Goal: Find specific page/section

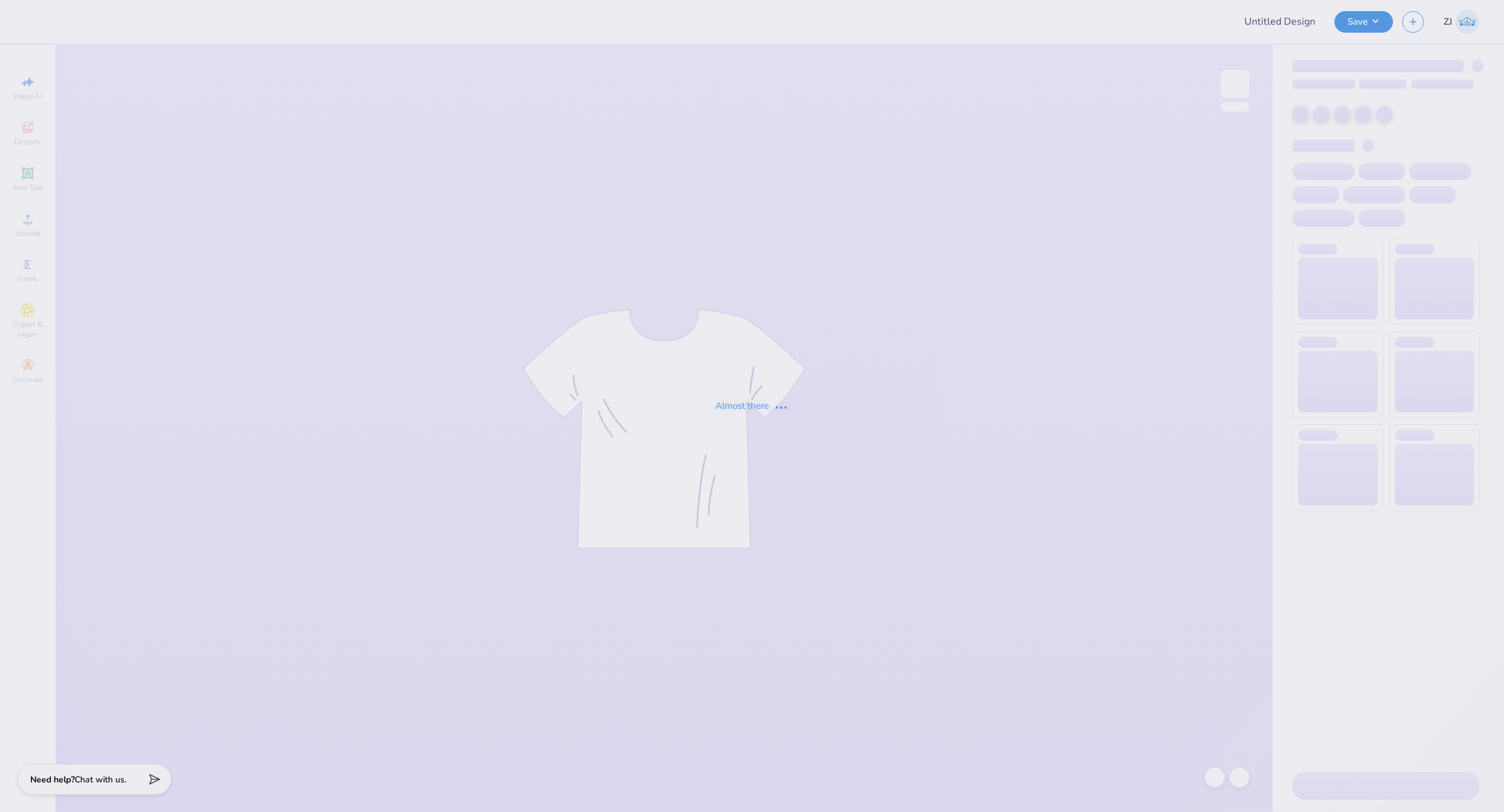
type input "asig parents weekend"
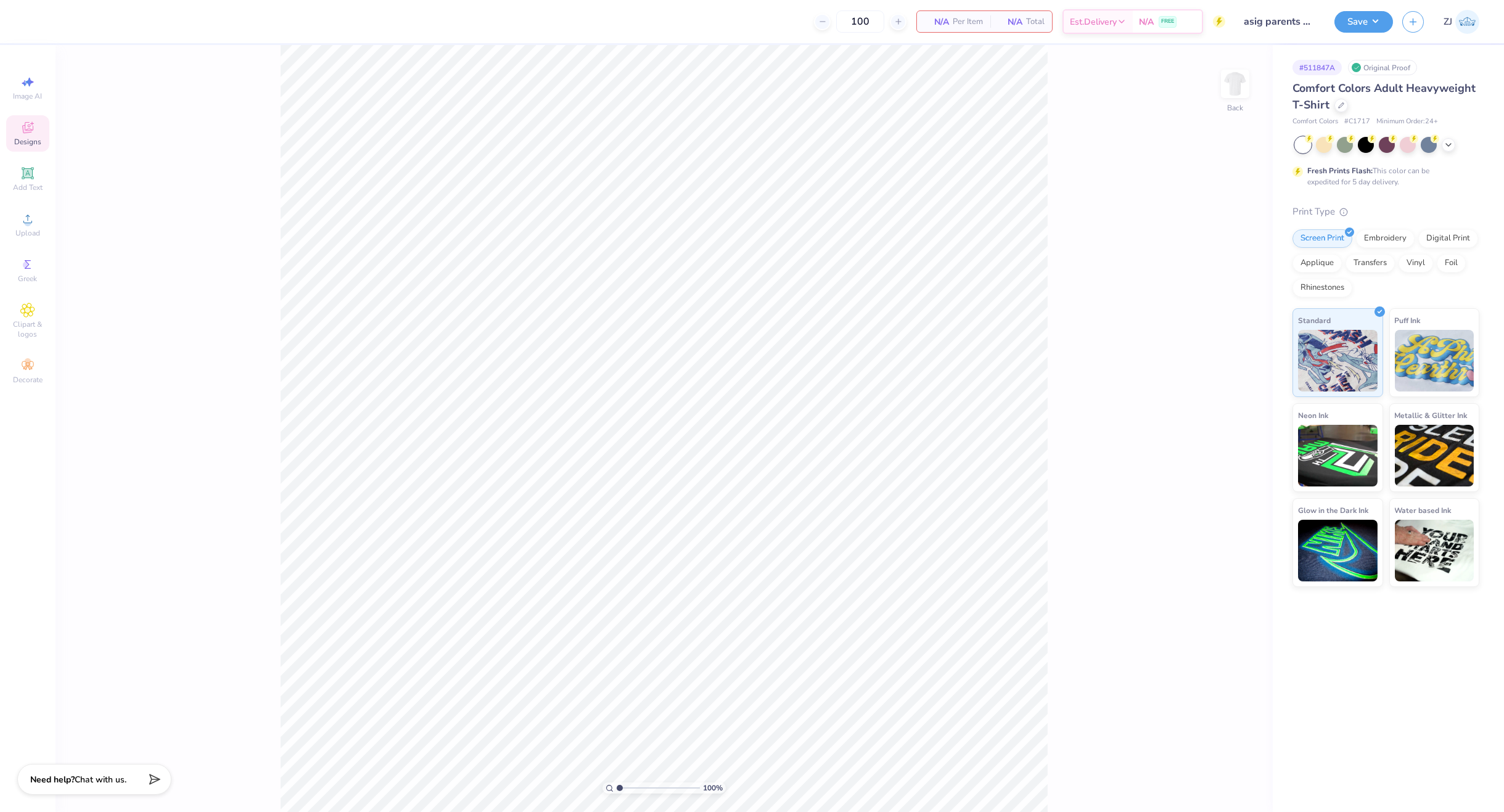
click at [29, 138] on span "Designs" at bounding box center [28, 142] width 27 height 10
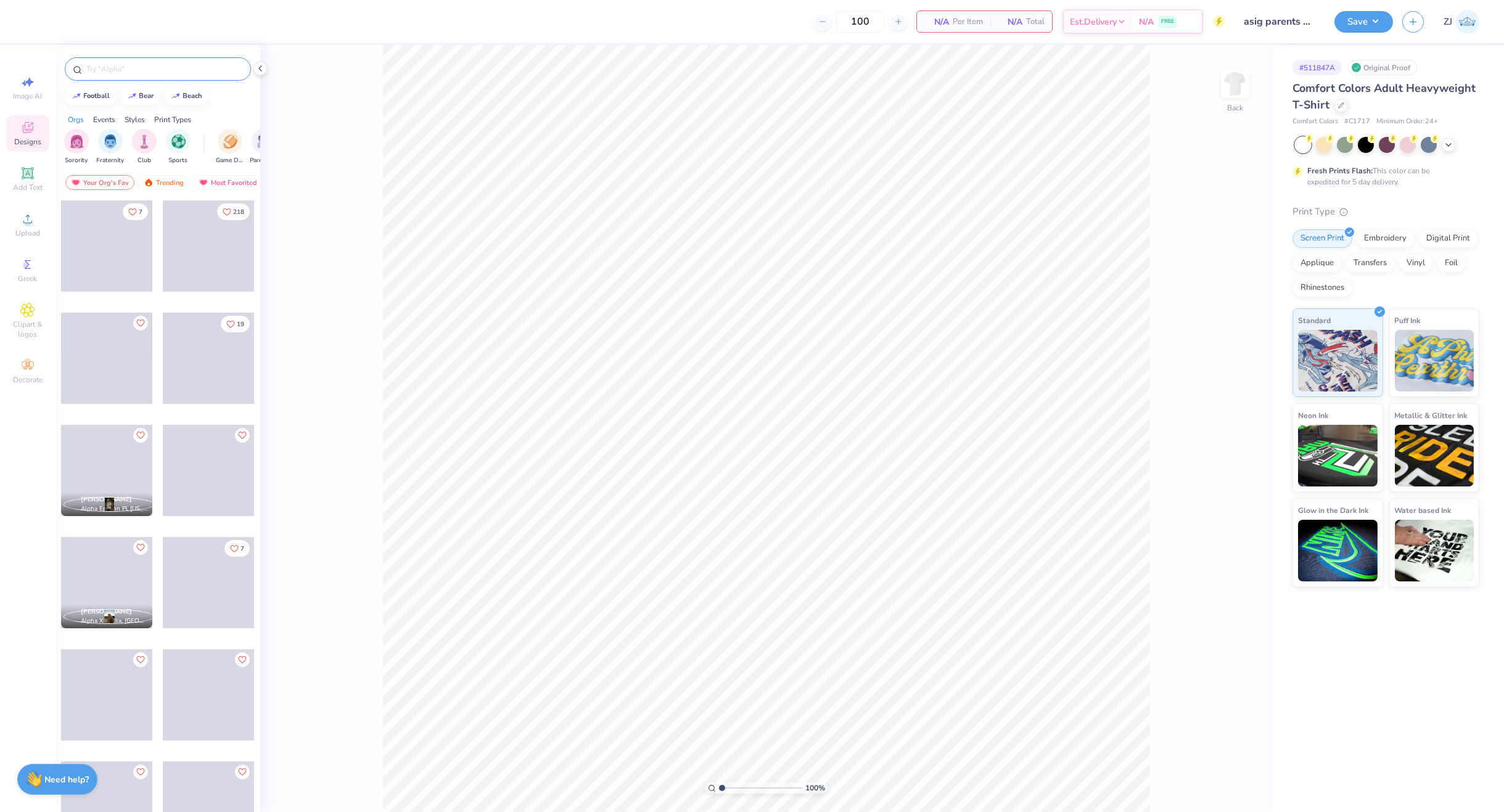
click at [106, 73] on input "text" at bounding box center [164, 69] width 158 height 12
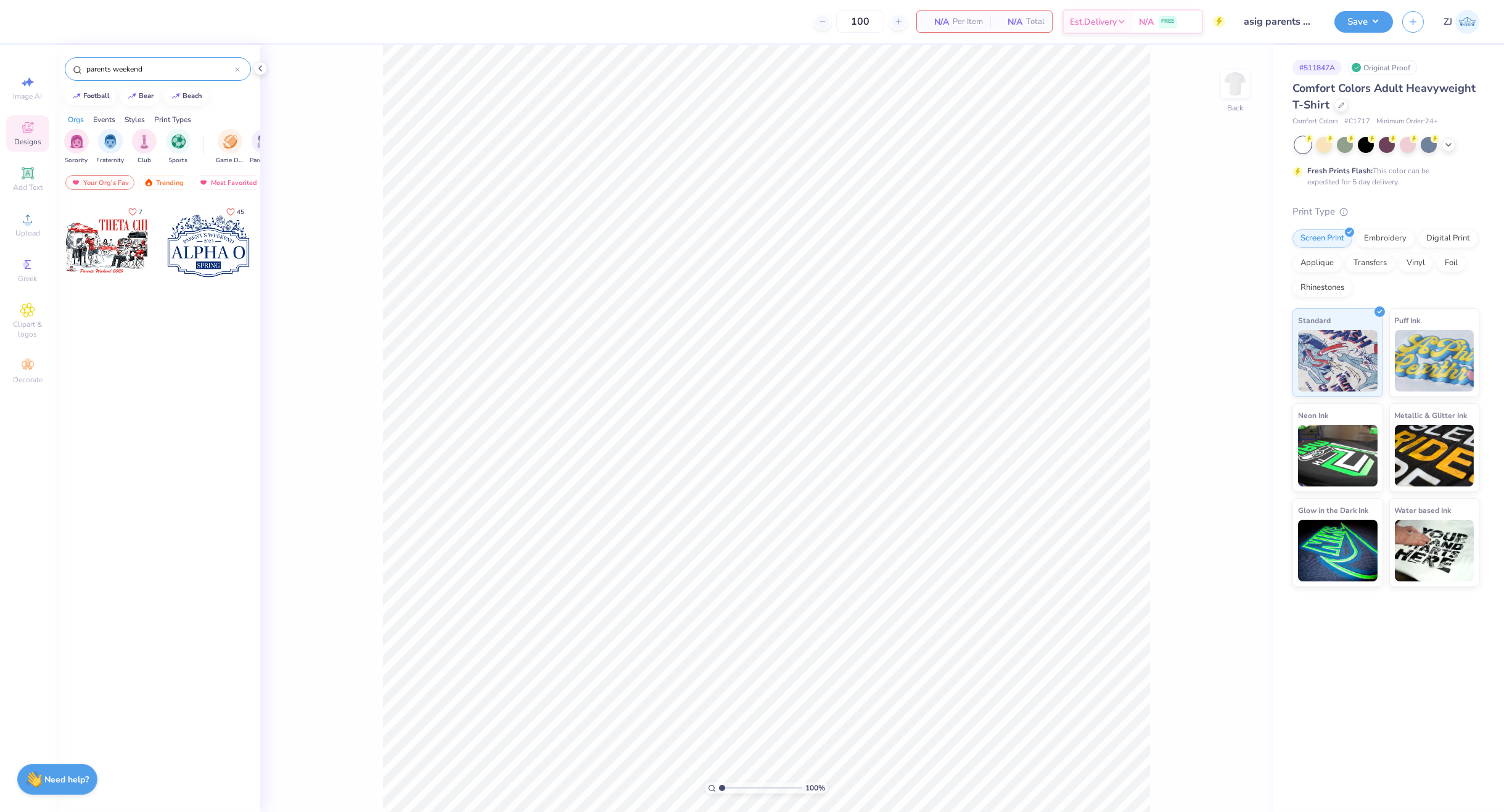
drag, startPoint x: 156, startPoint y: 69, endPoint x: 110, endPoint y: 69, distance: 46.0
click at [110, 69] on input "parents weekend" at bounding box center [159, 69] width 150 height 12
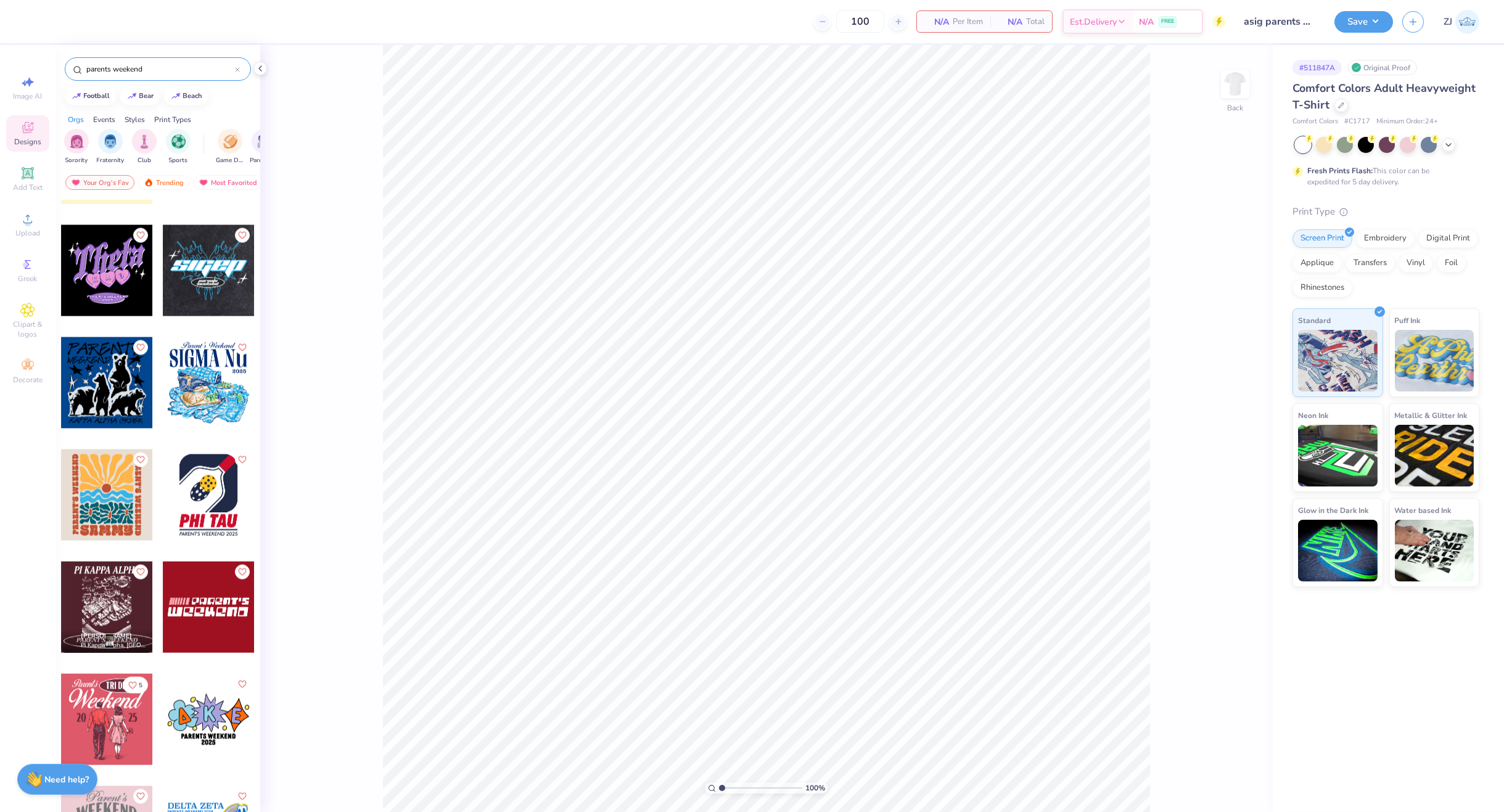
scroll to position [15416, 0]
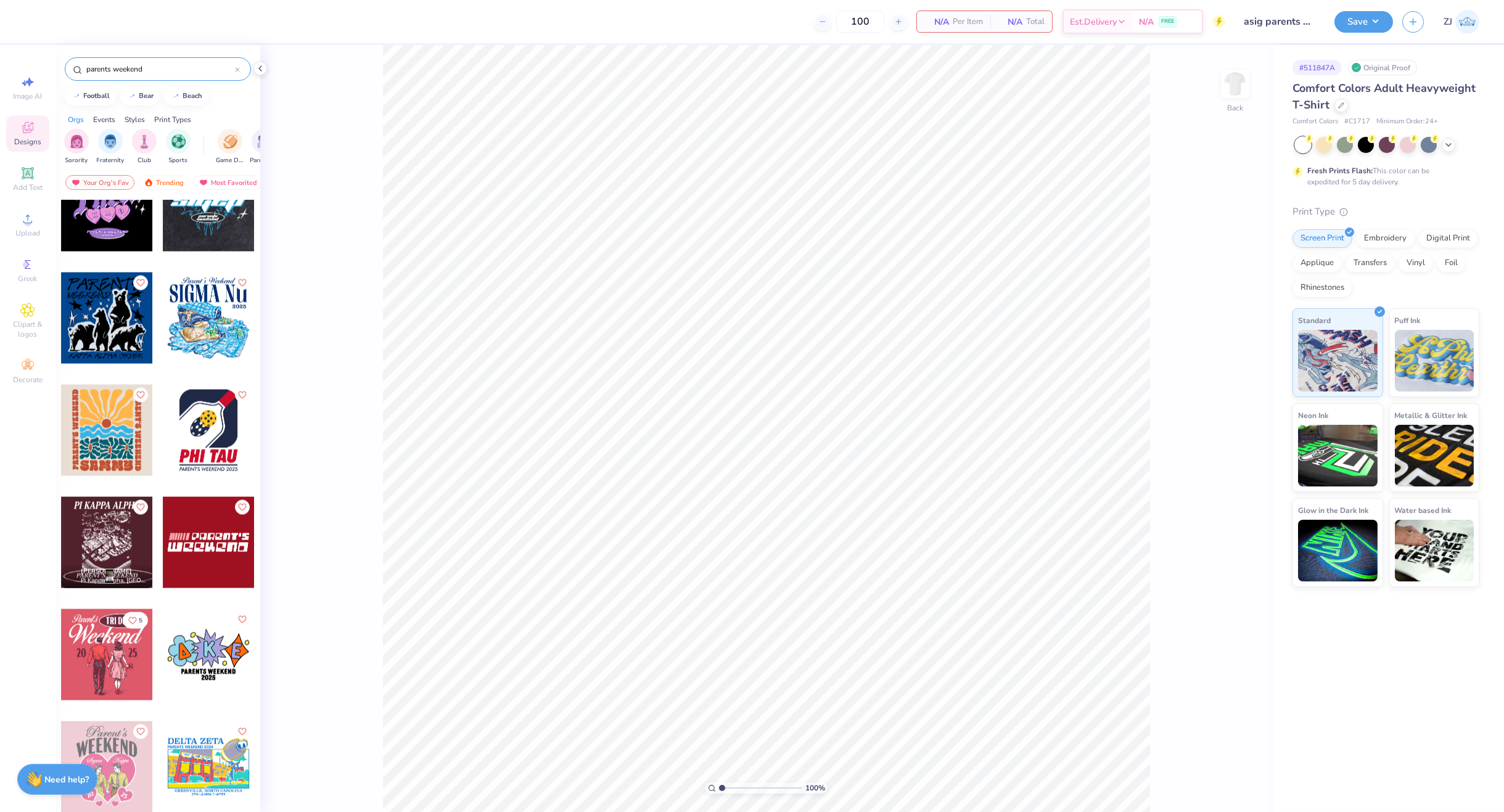
click at [168, 72] on input "parents weekend" at bounding box center [159, 69] width 150 height 12
paste input "fpf227550"
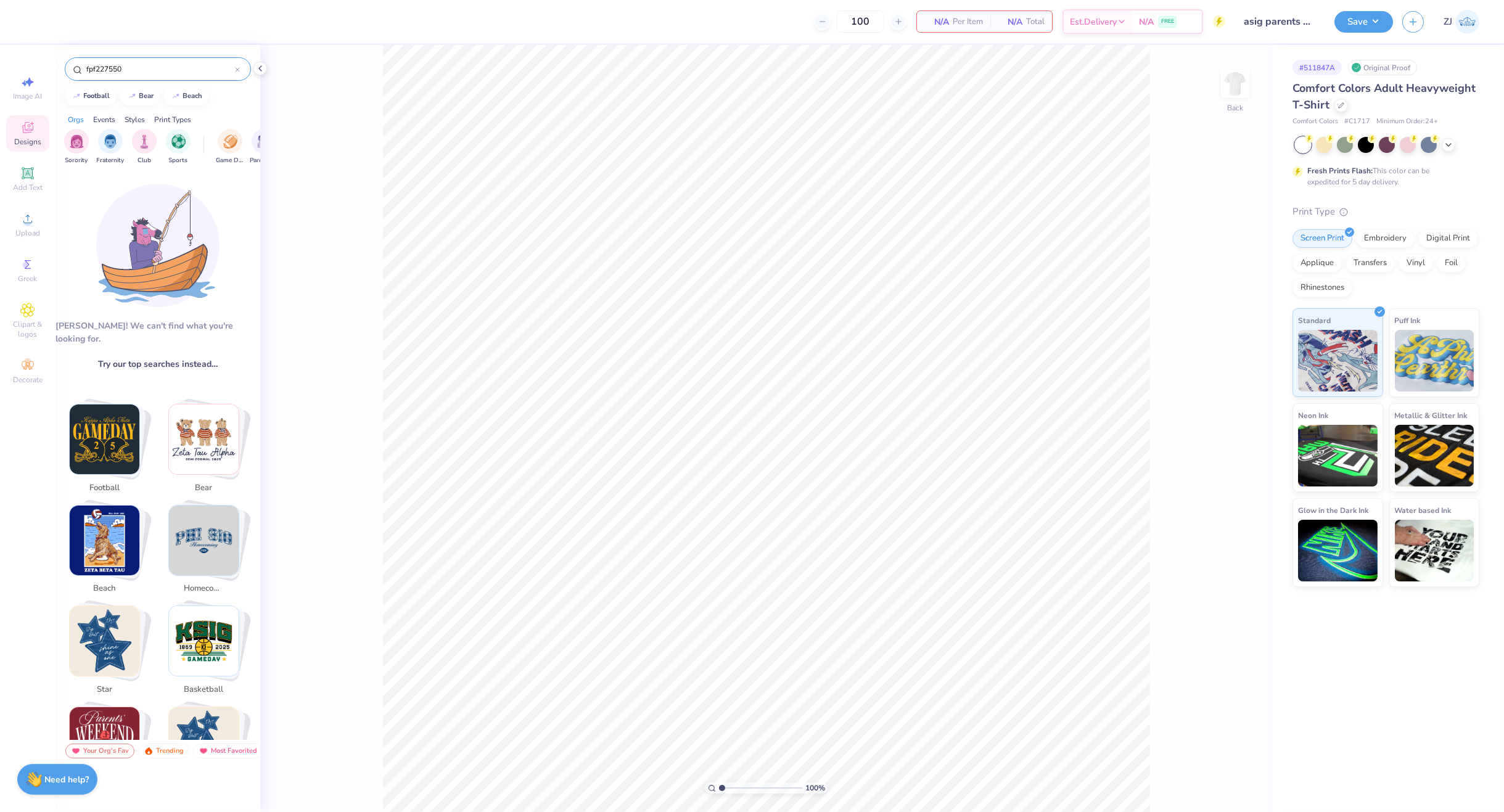
click at [164, 70] on input "fpf227550" at bounding box center [159, 69] width 150 height 12
paste input "70s Fashion Crew Parent's Weekend Hoodie"
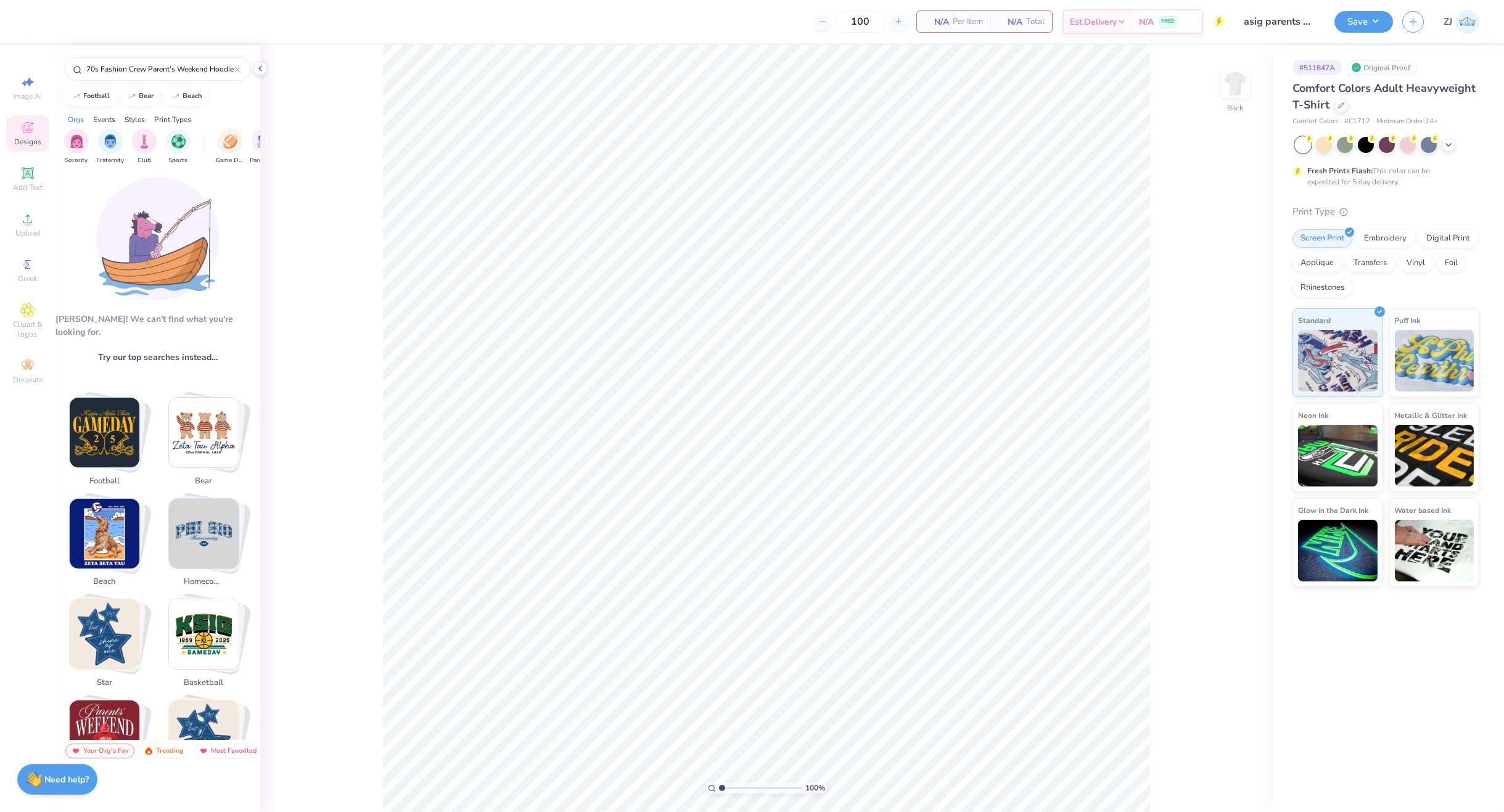
scroll to position [0, 0]
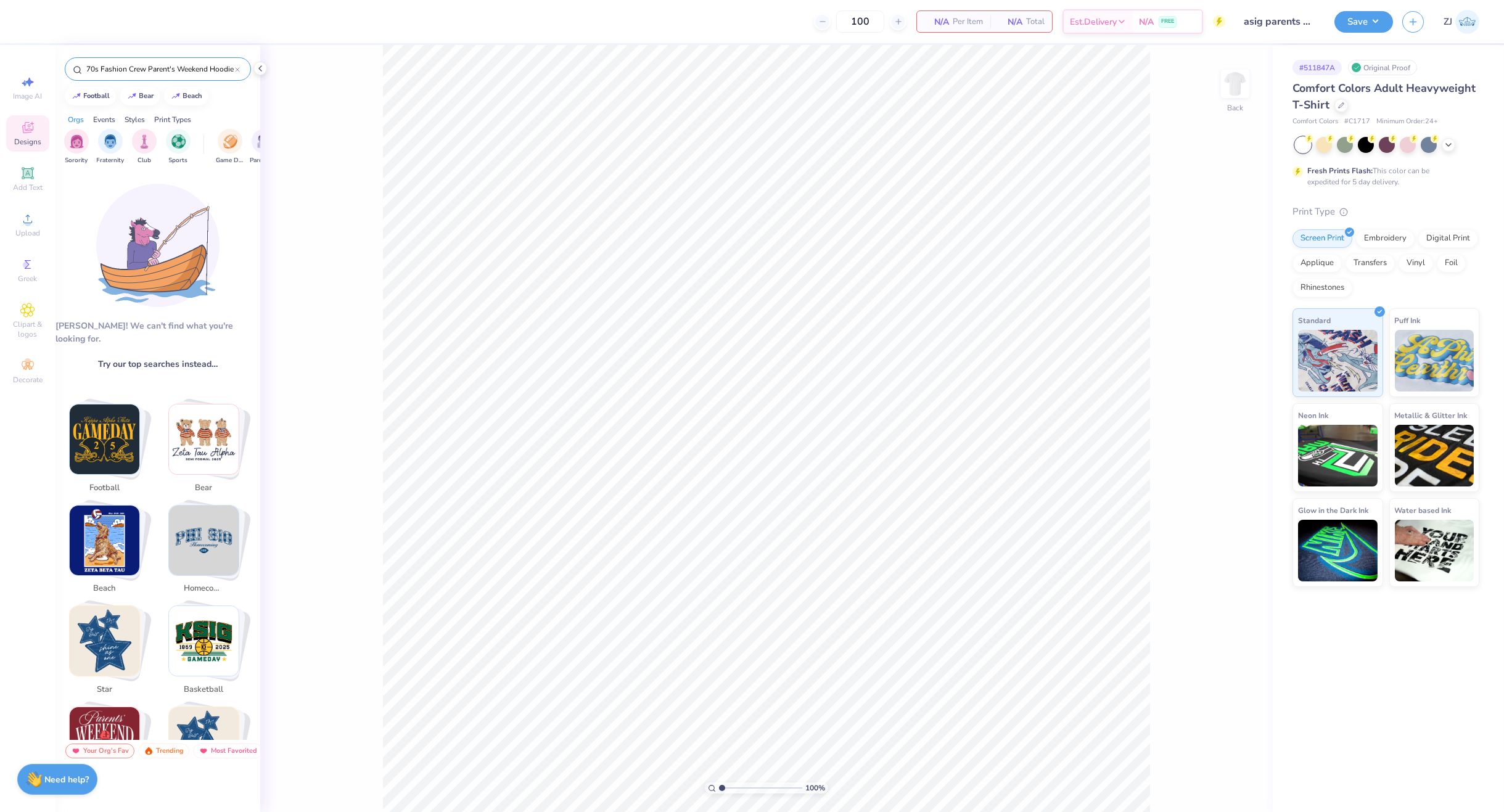
click at [135, 70] on input "70s Fashion Crew Parent's Weekend Hoodie" at bounding box center [159, 69] width 150 height 12
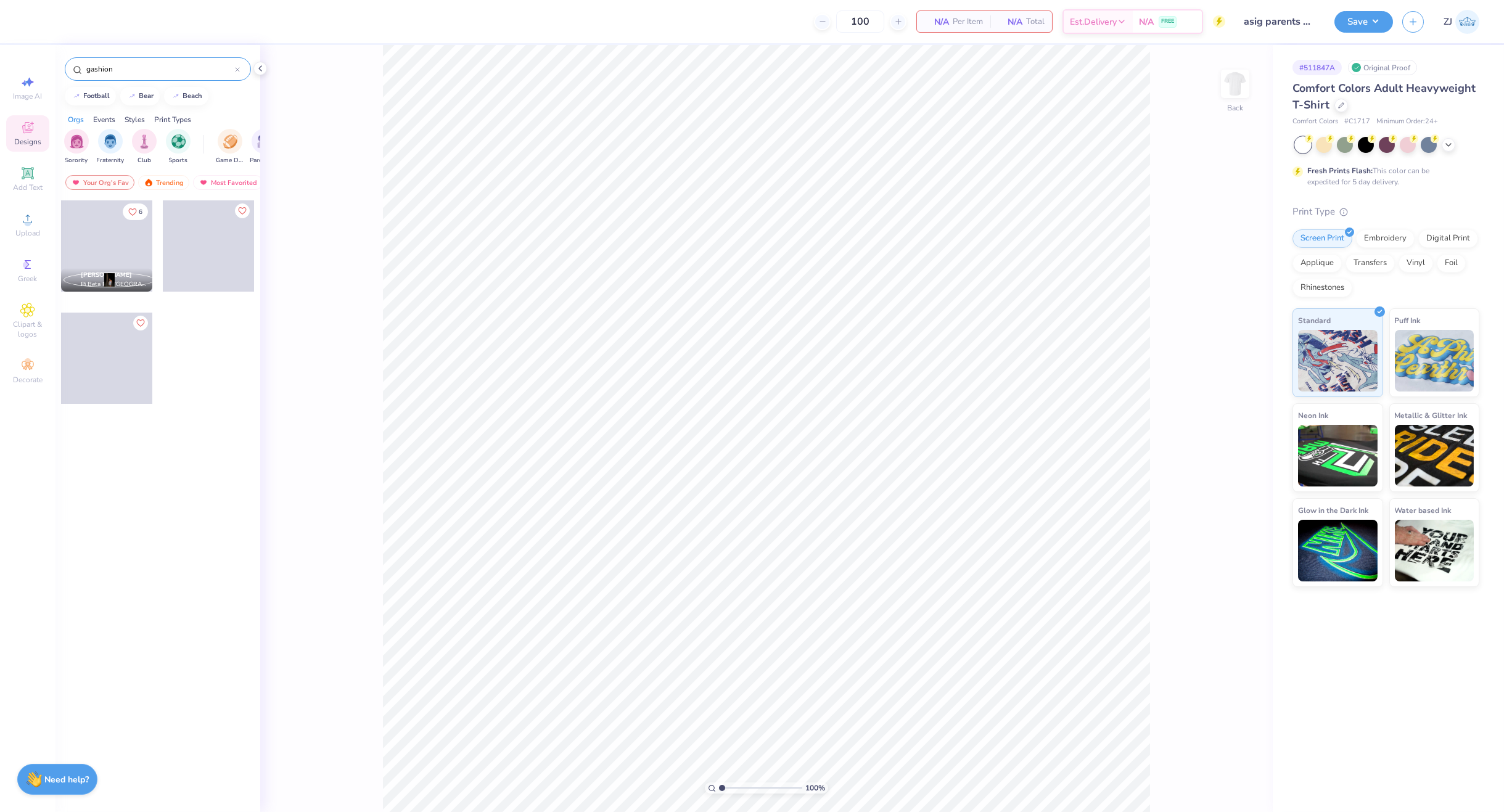
drag, startPoint x: 115, startPoint y: 61, endPoint x: 75, endPoint y: 67, distance: 40.4
click at [75, 67] on div "gashion" at bounding box center [157, 69] width 186 height 23
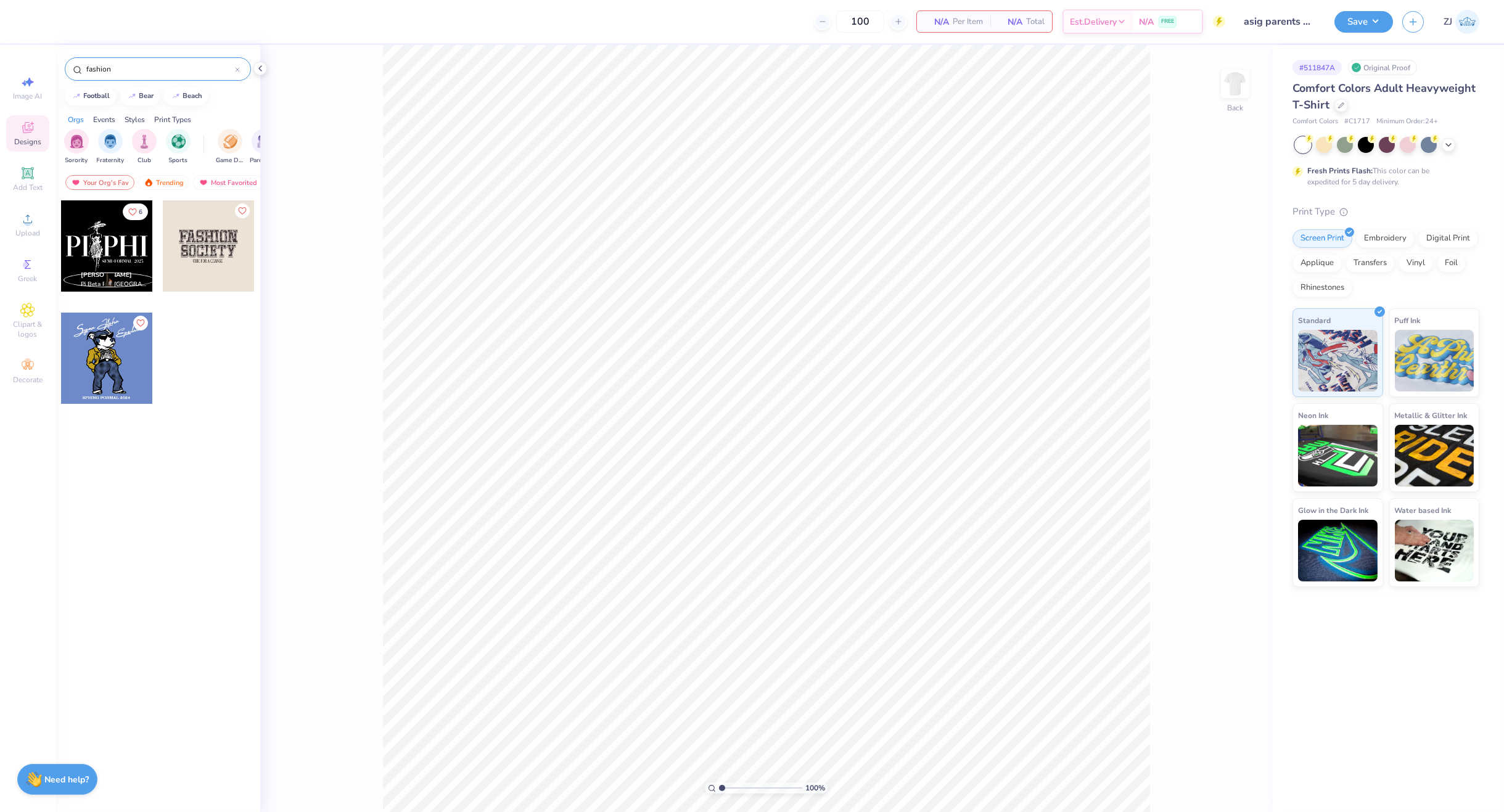
drag, startPoint x: 112, startPoint y: 68, endPoint x: 83, endPoint y: 69, distance: 29.0
click at [83, 69] on div "fashion" at bounding box center [157, 69] width 186 height 23
type input "fashion"
